Goal: Information Seeking & Learning: Learn about a topic

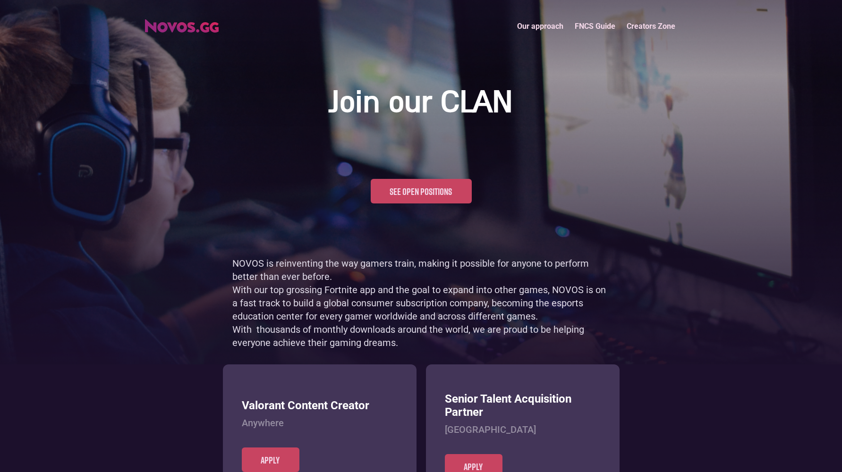
scroll to position [460, 0]
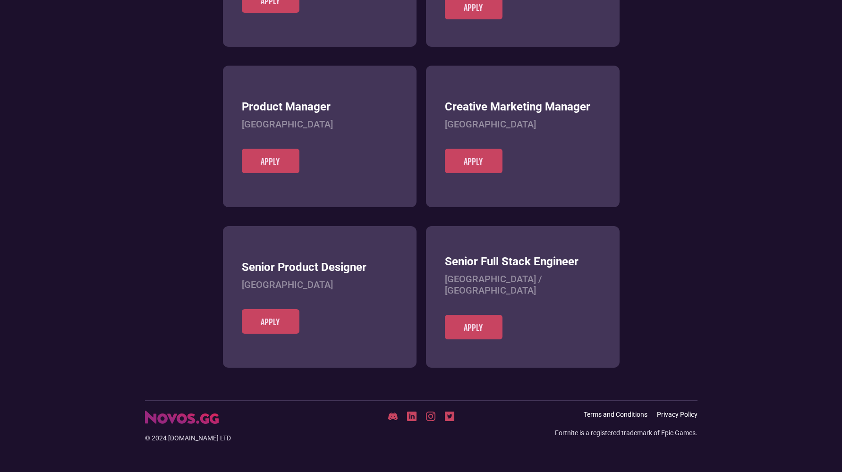
scroll to position [365, 0]
